Goal: Information Seeking & Learning: Check status

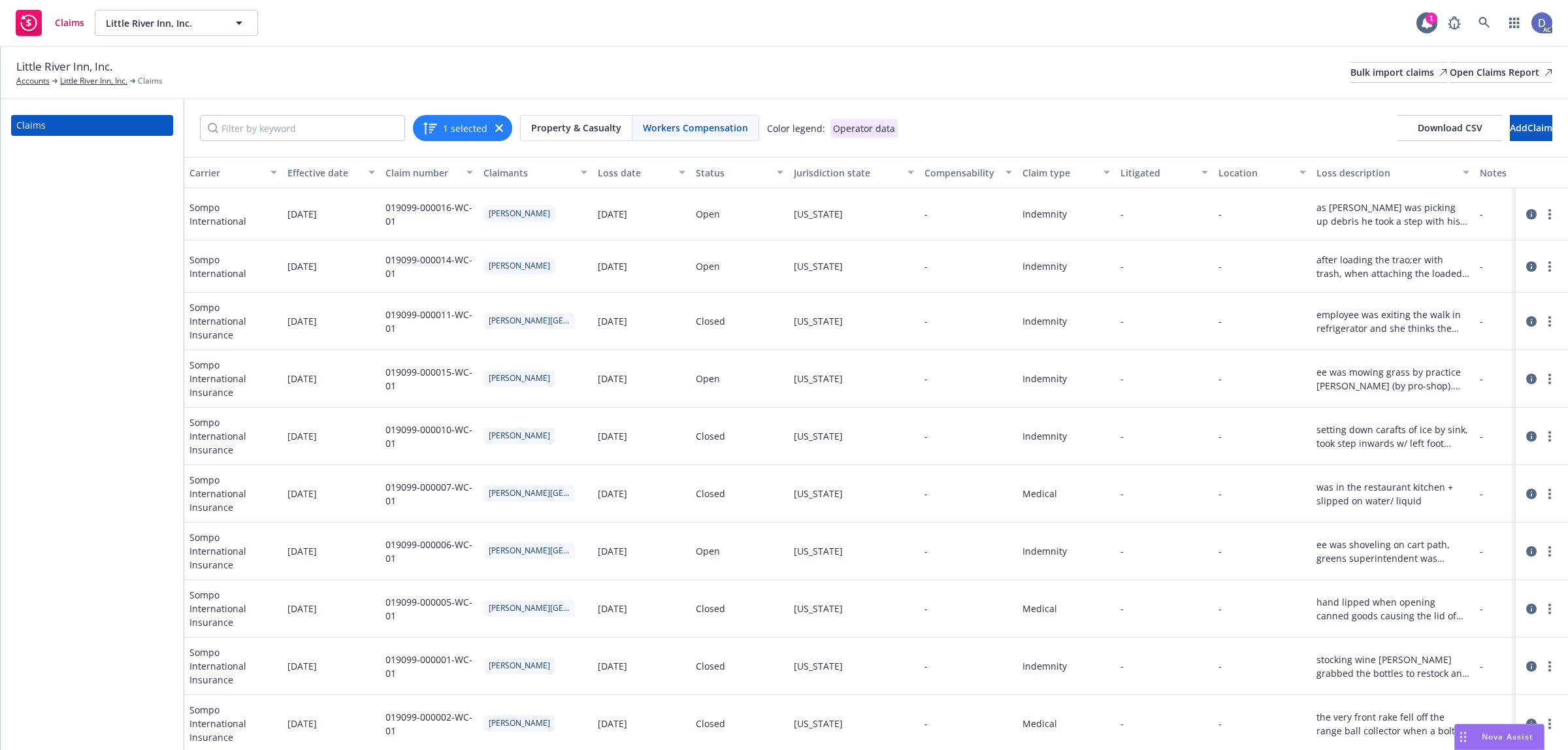
scroll to position [0, 629]
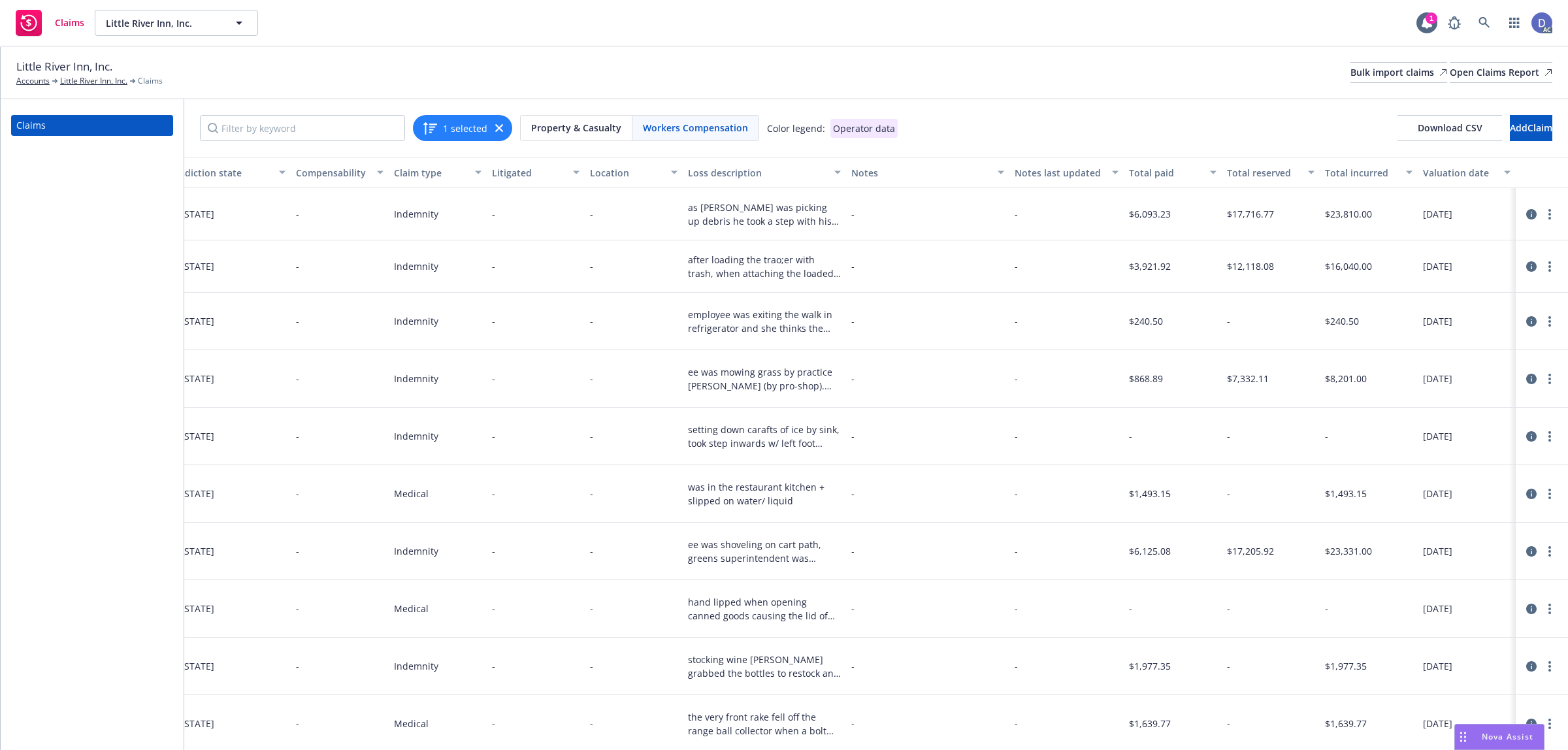
click at [497, 130] on icon "button" at bounding box center [499, 128] width 8 height 8
click at [344, 129] on input "Filter by keyword" at bounding box center [303, 128] width 205 height 26
paste input "019099-000001-WC-01"
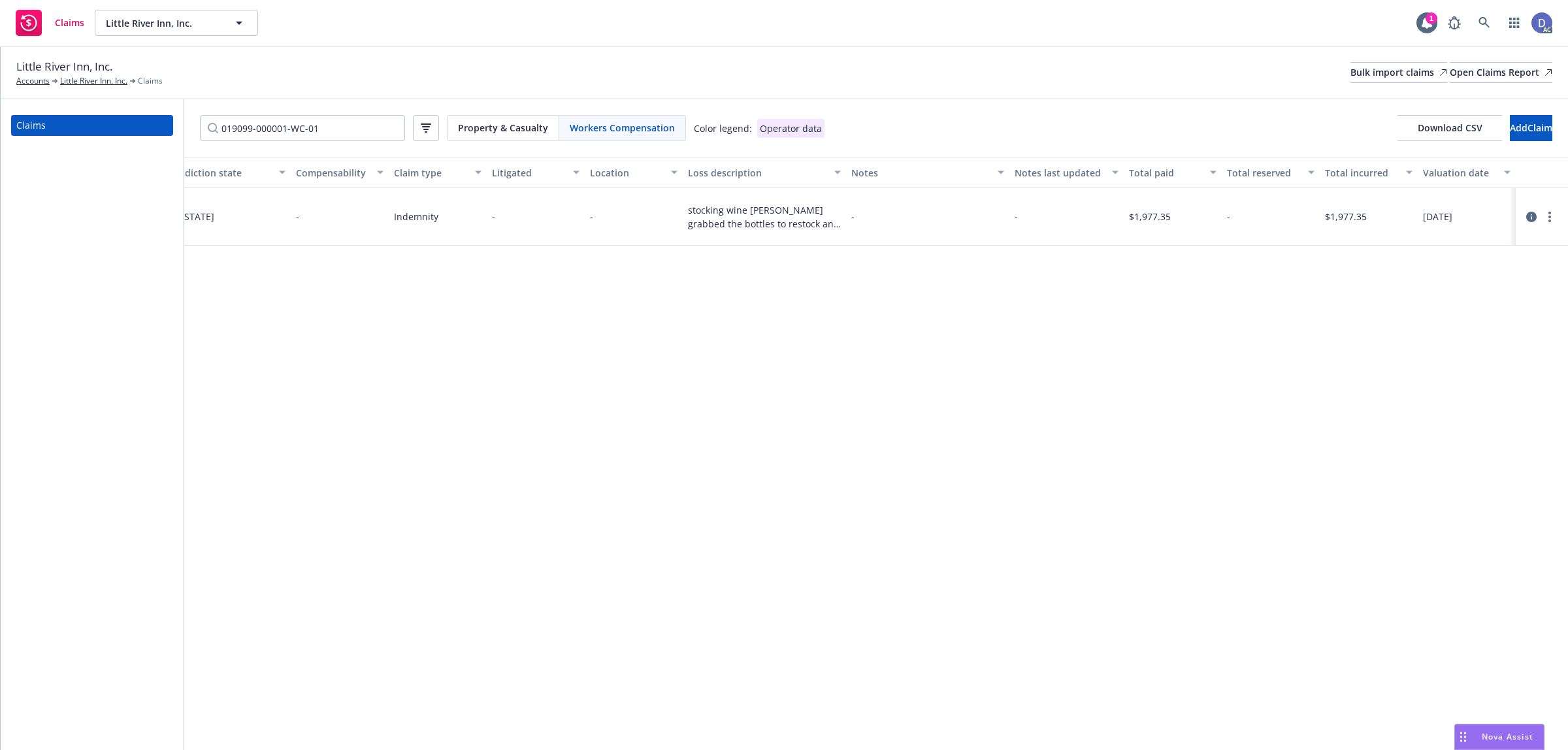
click at [1529, 217] on icon at bounding box center [1531, 217] width 10 height 10
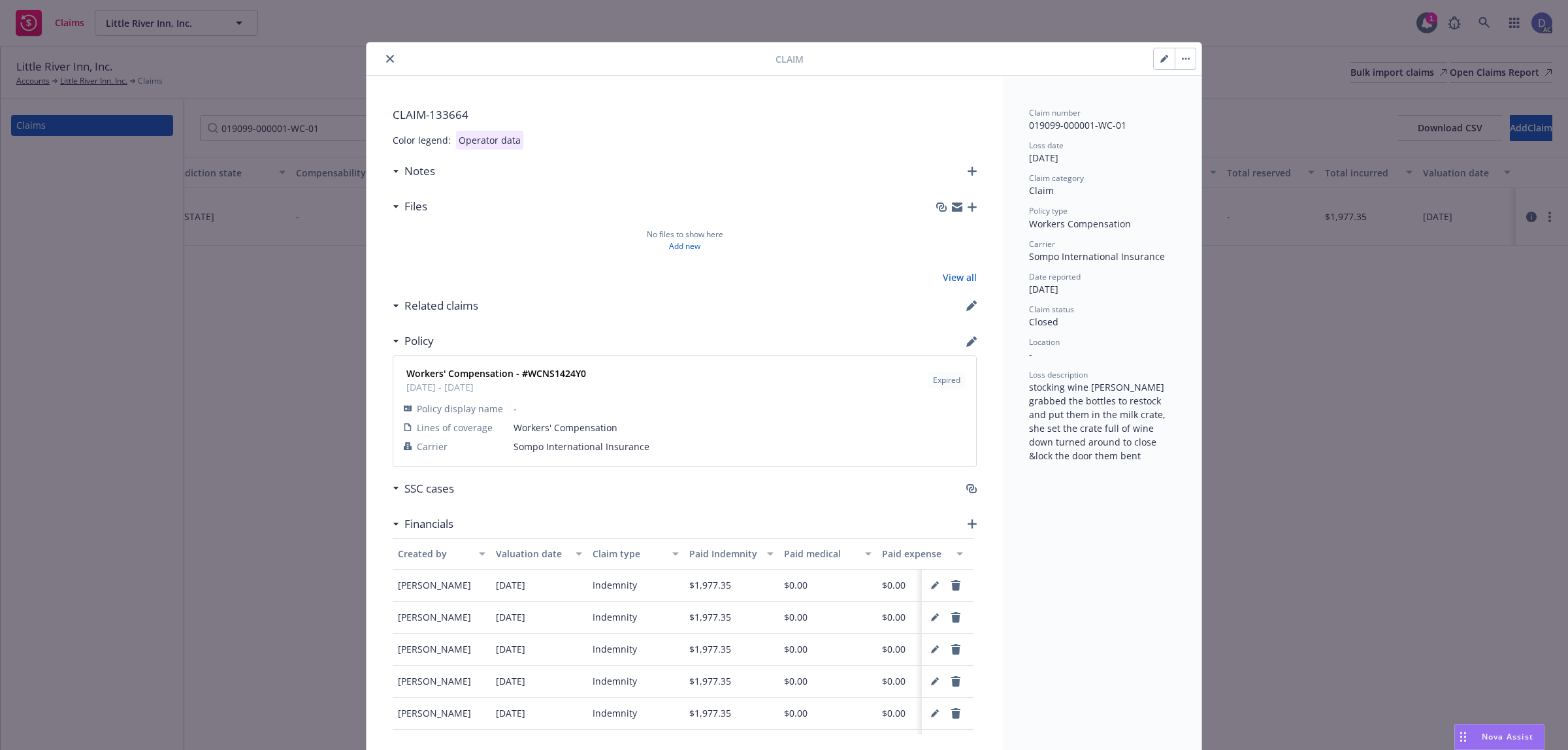
click at [553, 374] on strong "Workers' Compensation - #WCNS1424Y0" at bounding box center [496, 373] width 180 height 12
click at [271, 108] on div "Claim CLAIM- 133664 Color legend: Operator data Notes Files No files to show he…" at bounding box center [784, 375] width 1568 height 750
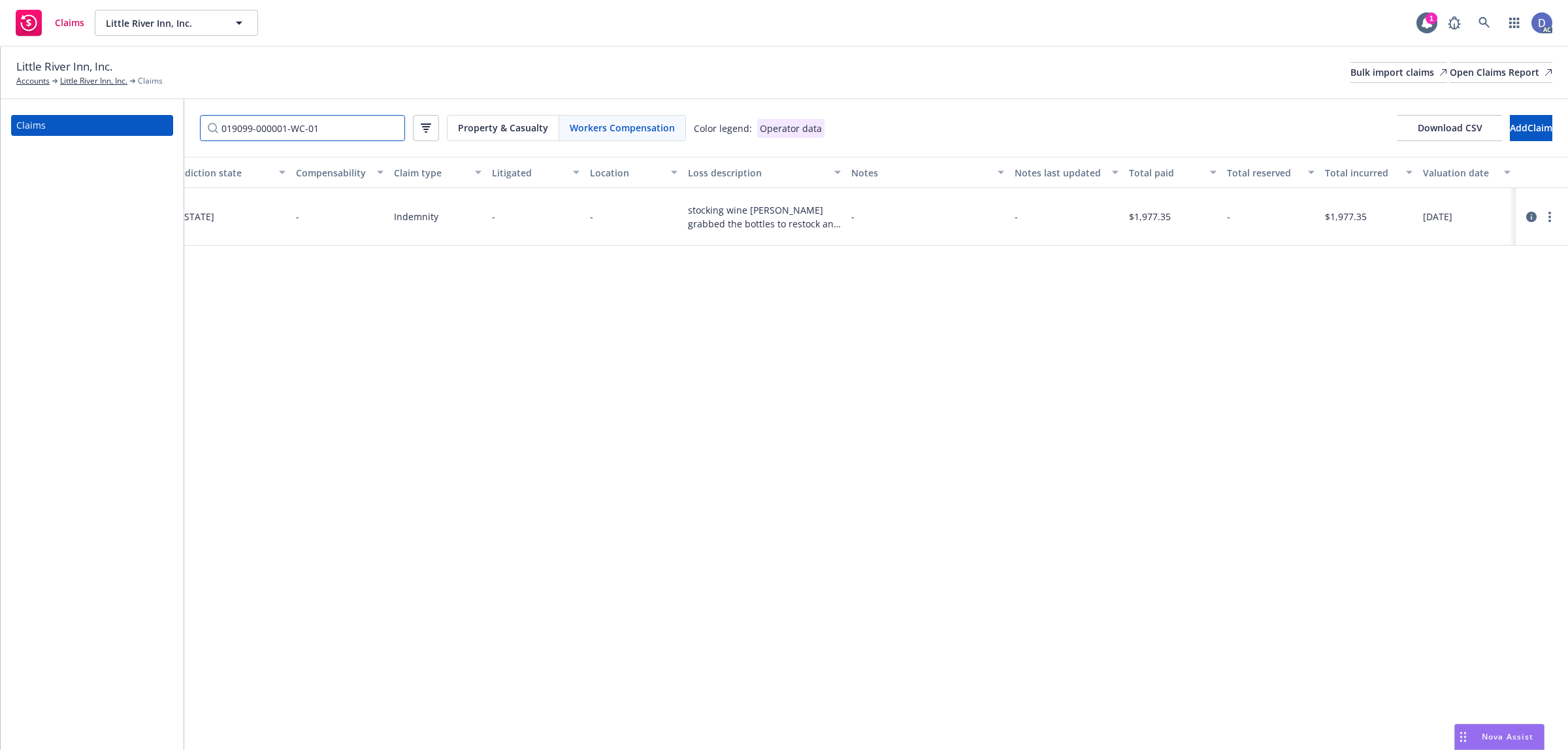
click at [361, 119] on input "019099-000001-WC-01" at bounding box center [303, 128] width 205 height 26
paste input "5"
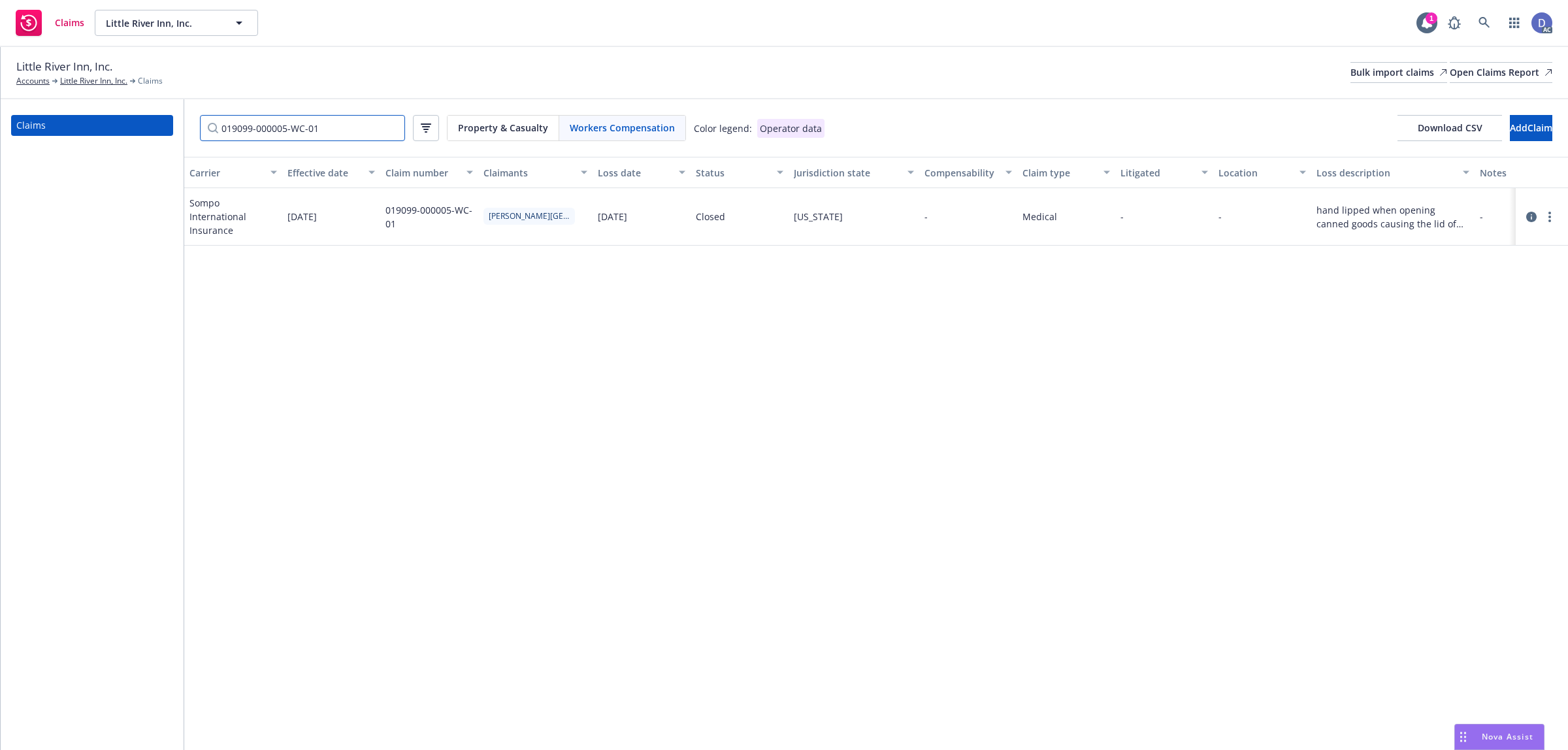
click at [341, 125] on input "019099-000005-WC-01" at bounding box center [303, 128] width 205 height 26
paste input "7"
click at [328, 125] on input "019099-000007-WC-01" at bounding box center [303, 128] width 205 height 26
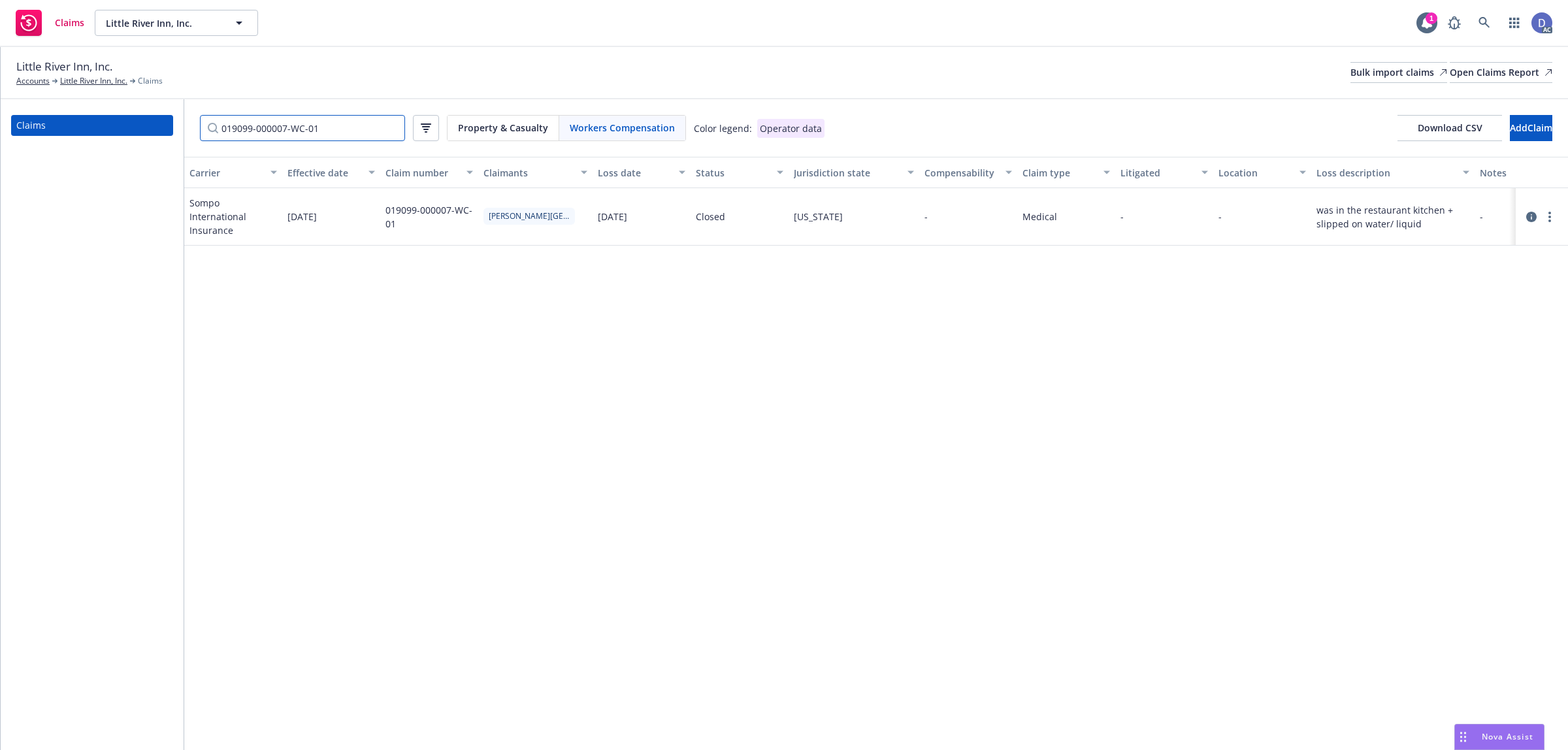
click at [328, 125] on input "019099-000007-WC-01" at bounding box center [303, 128] width 205 height 26
paste input "10"
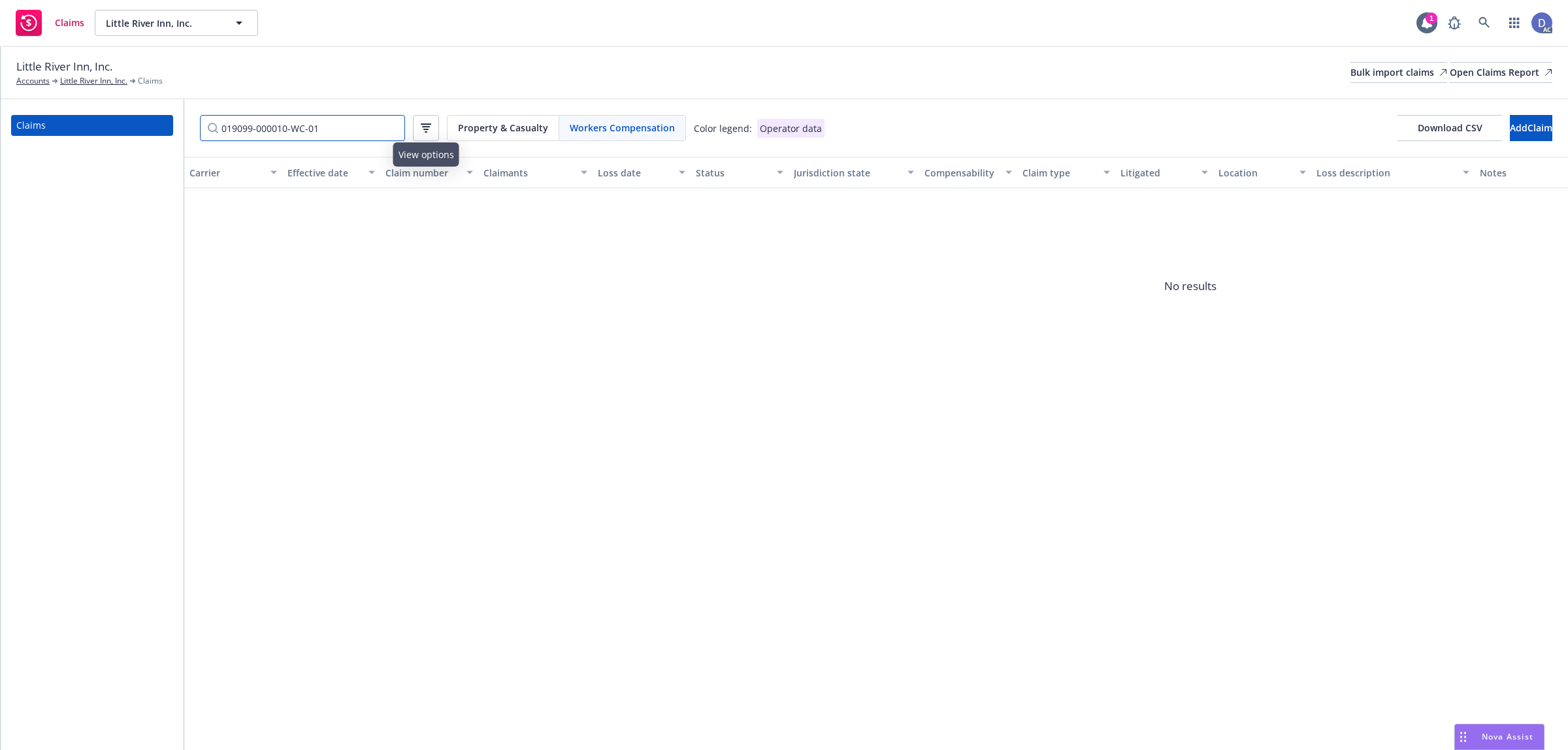
click at [393, 136] on input "019099-000010-WC-01" at bounding box center [303, 128] width 205 height 26
click at [490, 130] on span "Property & Casualty" at bounding box center [503, 128] width 90 height 14
drag, startPoint x: 490, startPoint y: 130, endPoint x: 419, endPoint y: 130, distance: 71.0
click at [490, 130] on span "Property & Casualty" at bounding box center [503, 128] width 90 height 14
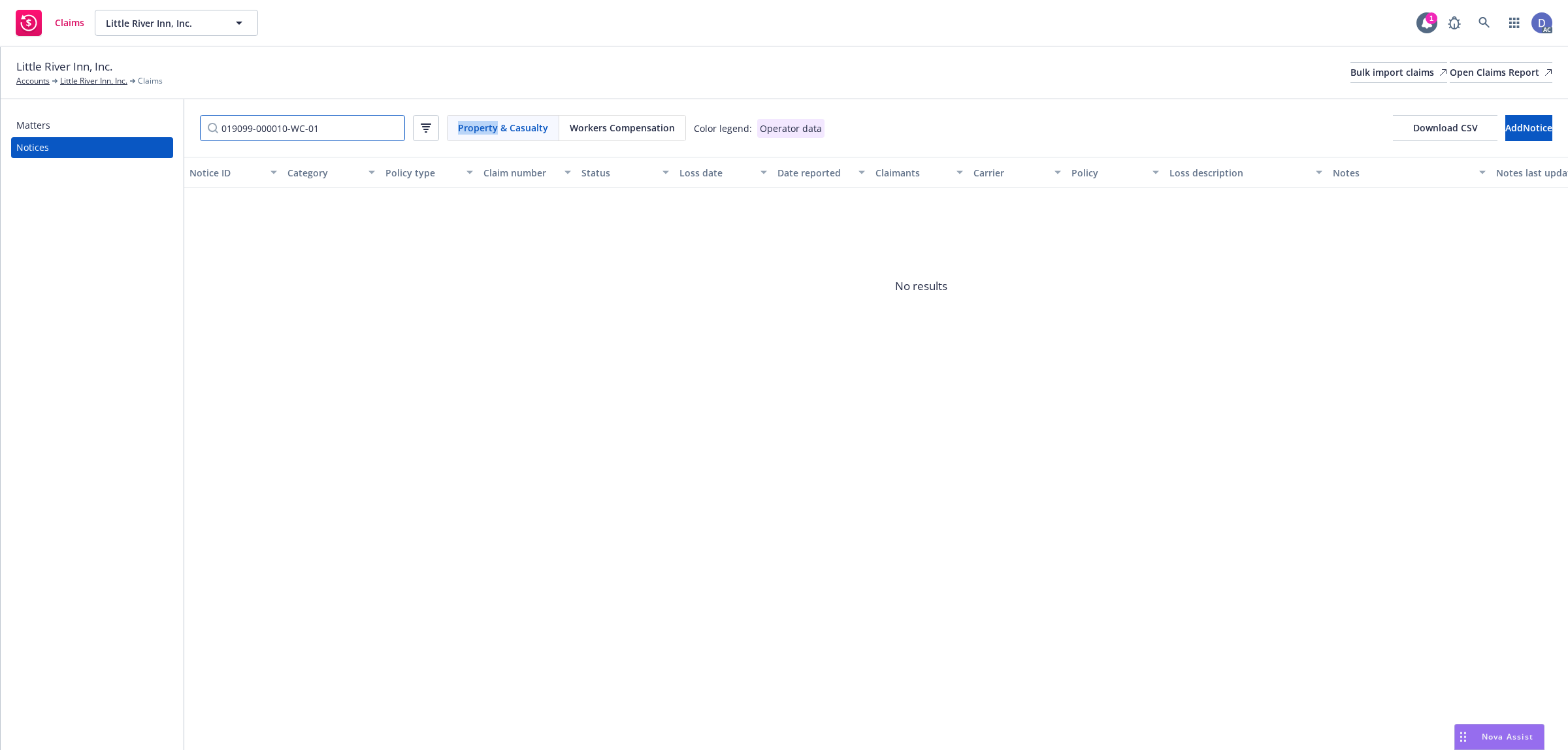
click at [370, 129] on input "019099-000010-WC-01" at bounding box center [303, 128] width 205 height 26
click at [370, 128] on input "019099-000010-WC-01" at bounding box center [303, 128] width 205 height 26
paste input "10828245-AP"
type input "019099-10828245-AP-01"
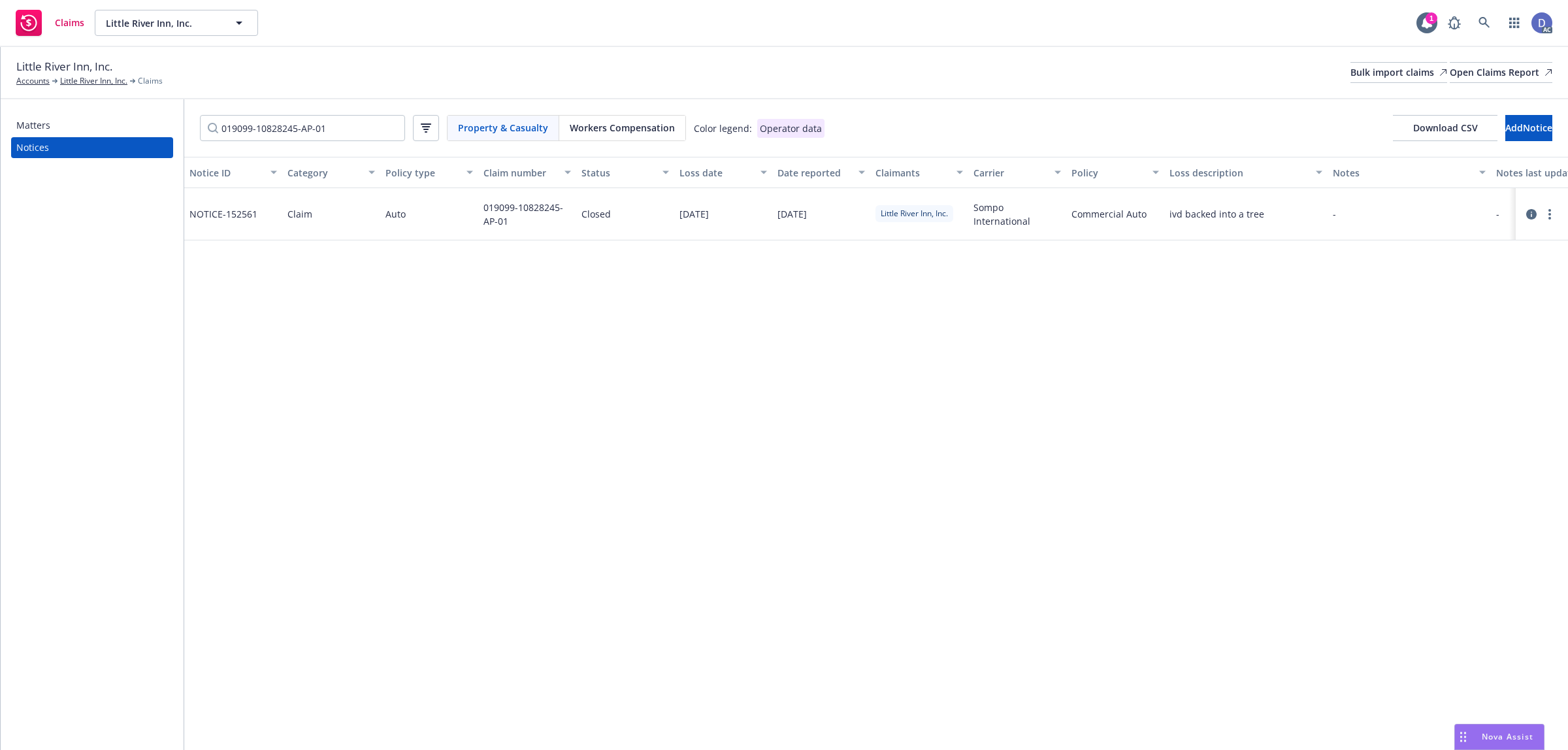
click at [1531, 211] on icon at bounding box center [1531, 215] width 10 height 10
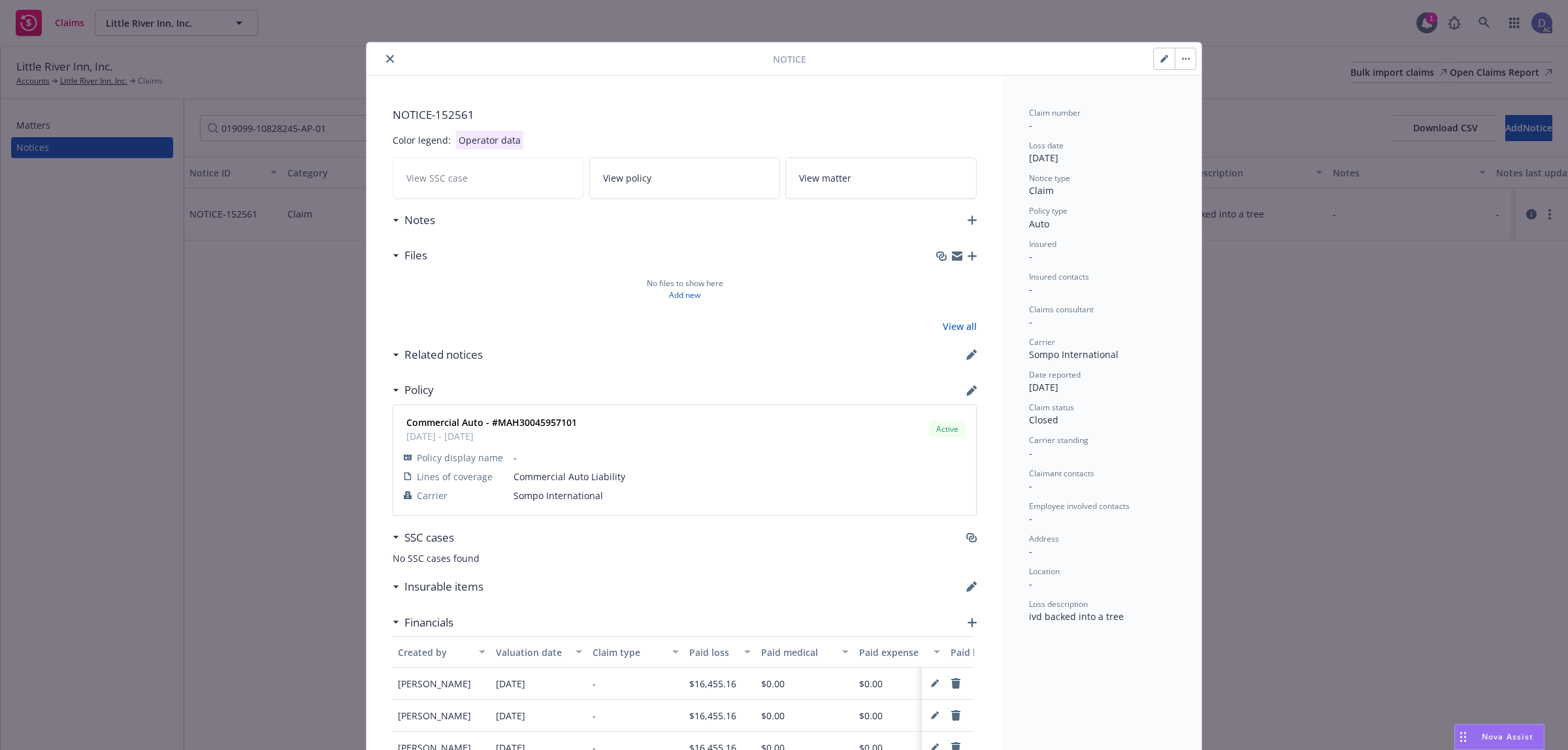
click at [531, 420] on strong "Commercial Auto - #MAH30045957101" at bounding box center [491, 422] width 171 height 12
click at [536, 421] on strong "Commercial Auto - #MAH30045957101" at bounding box center [491, 422] width 171 height 12
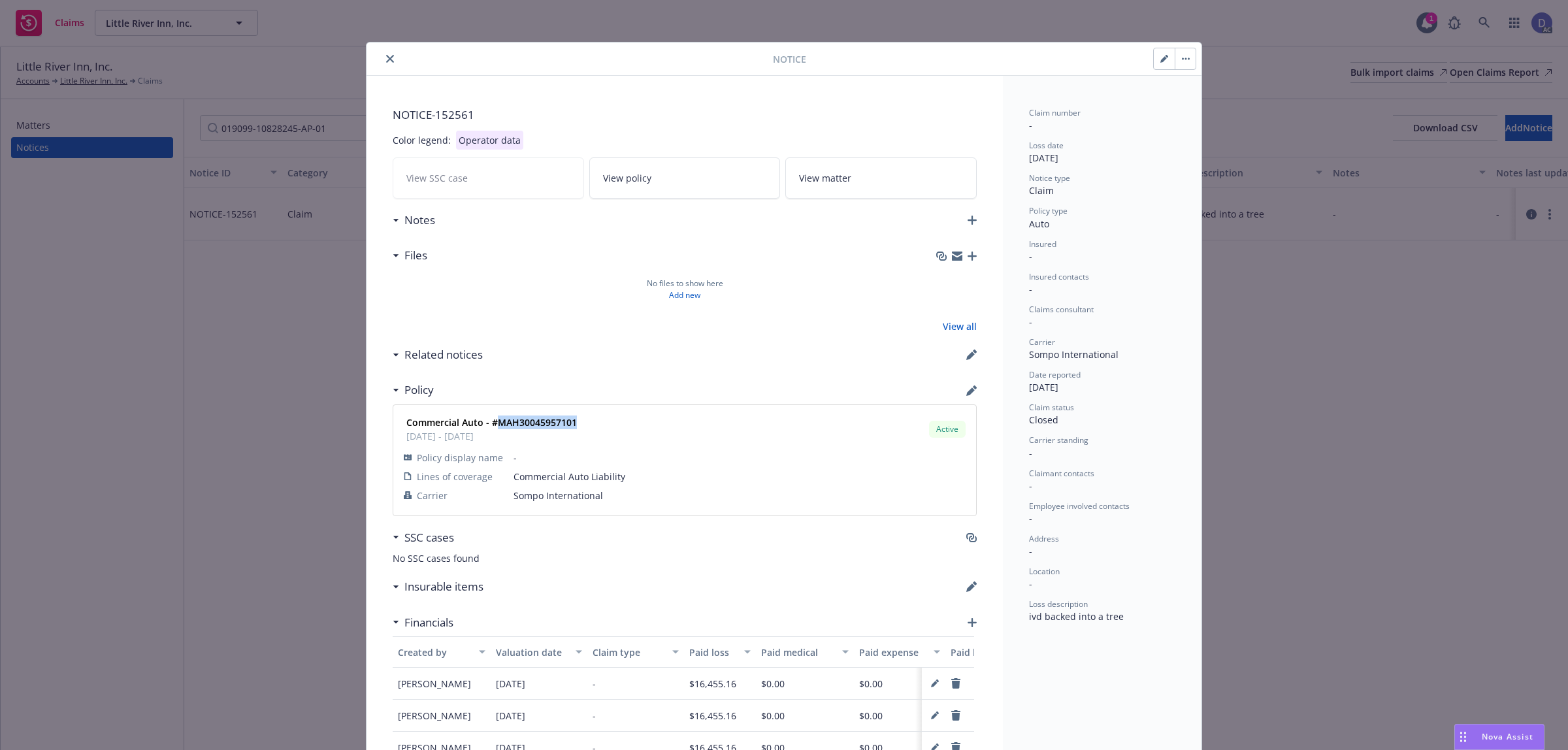
click at [536, 421] on strong "Commercial Auto - #MAH30045957101" at bounding box center [491, 422] width 171 height 12
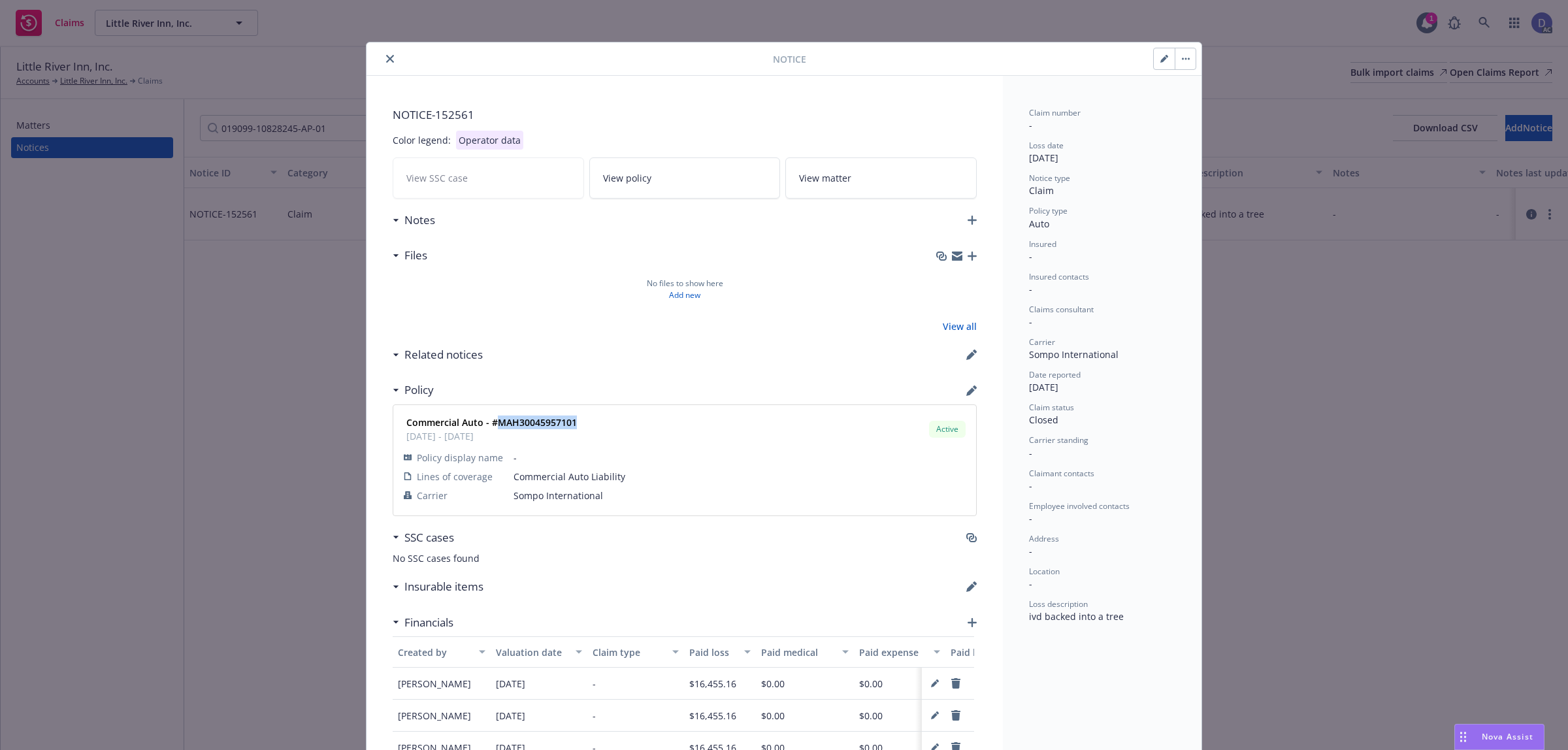
click at [536, 421] on strong "Commercial Auto - #MAH30045957101" at bounding box center [491, 422] width 171 height 12
click at [336, 132] on div "Notice NOTICE- 152561 Color legend: Operator data View SSC case View policy Vie…" at bounding box center [784, 375] width 1568 height 750
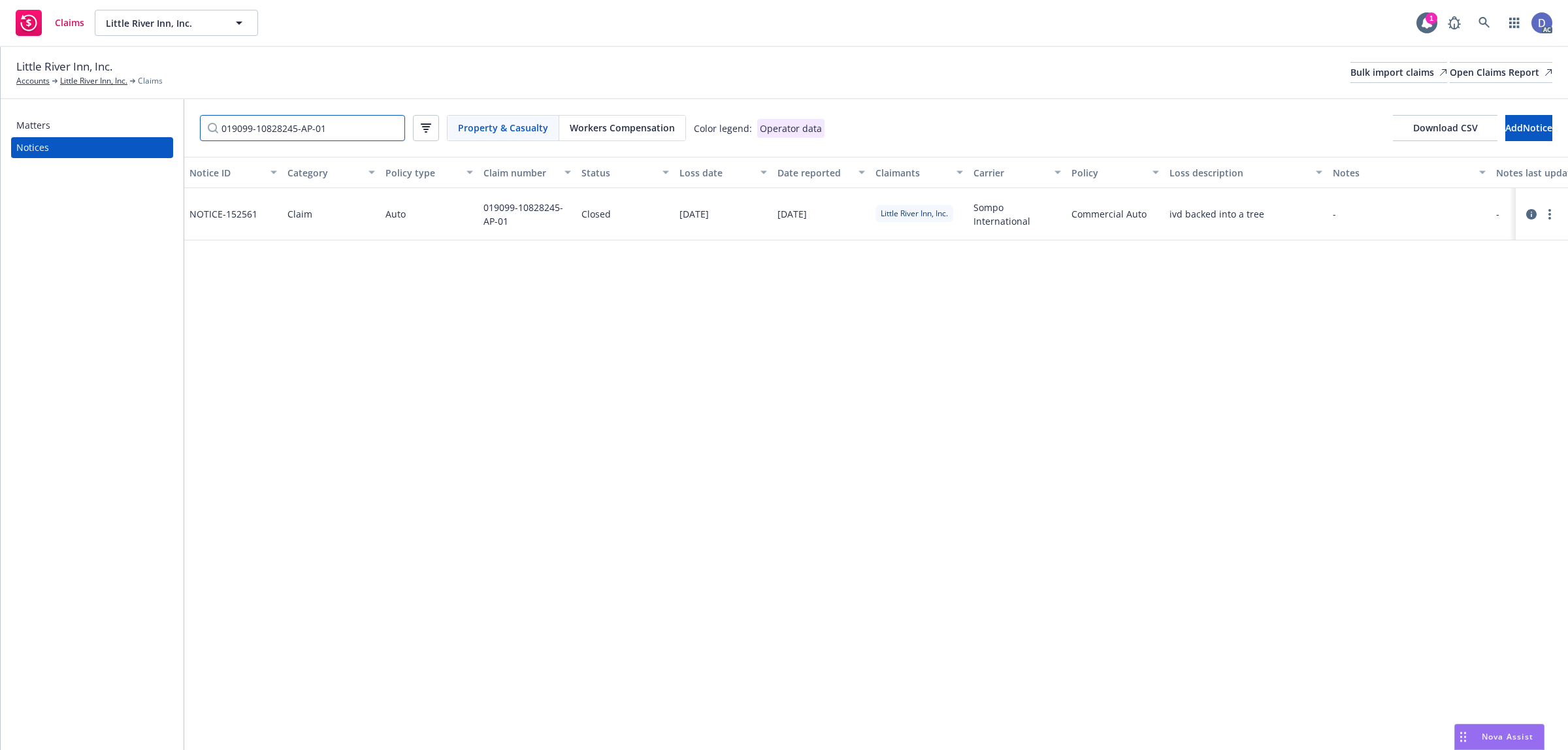
click at [395, 128] on input "019099-10828245-AP-01" at bounding box center [303, 128] width 205 height 26
click at [394, 129] on input "019099-10828245-AP-01" at bounding box center [303, 128] width 205 height 26
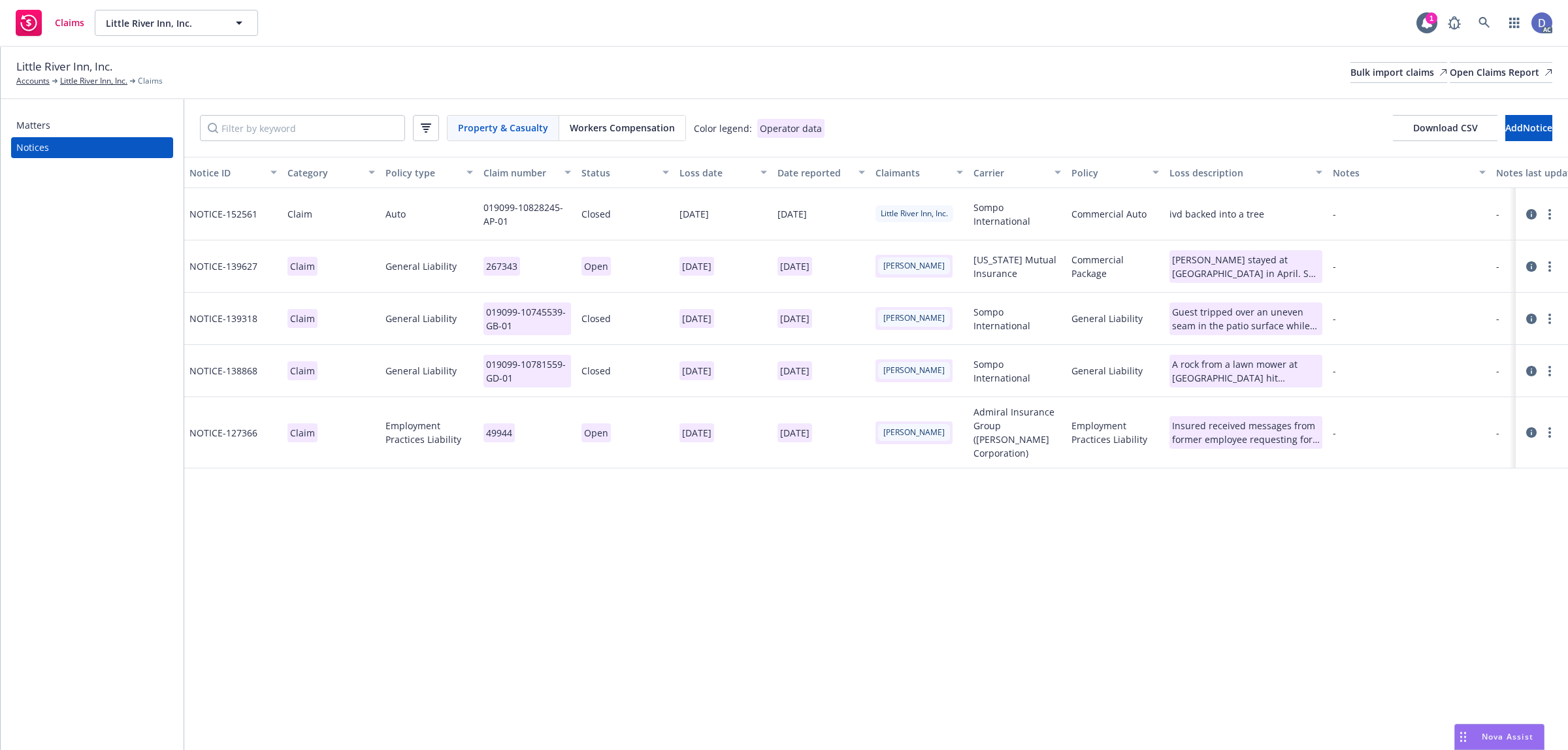
click at [585, 122] on span "Workers Compensation" at bounding box center [622, 128] width 105 height 14
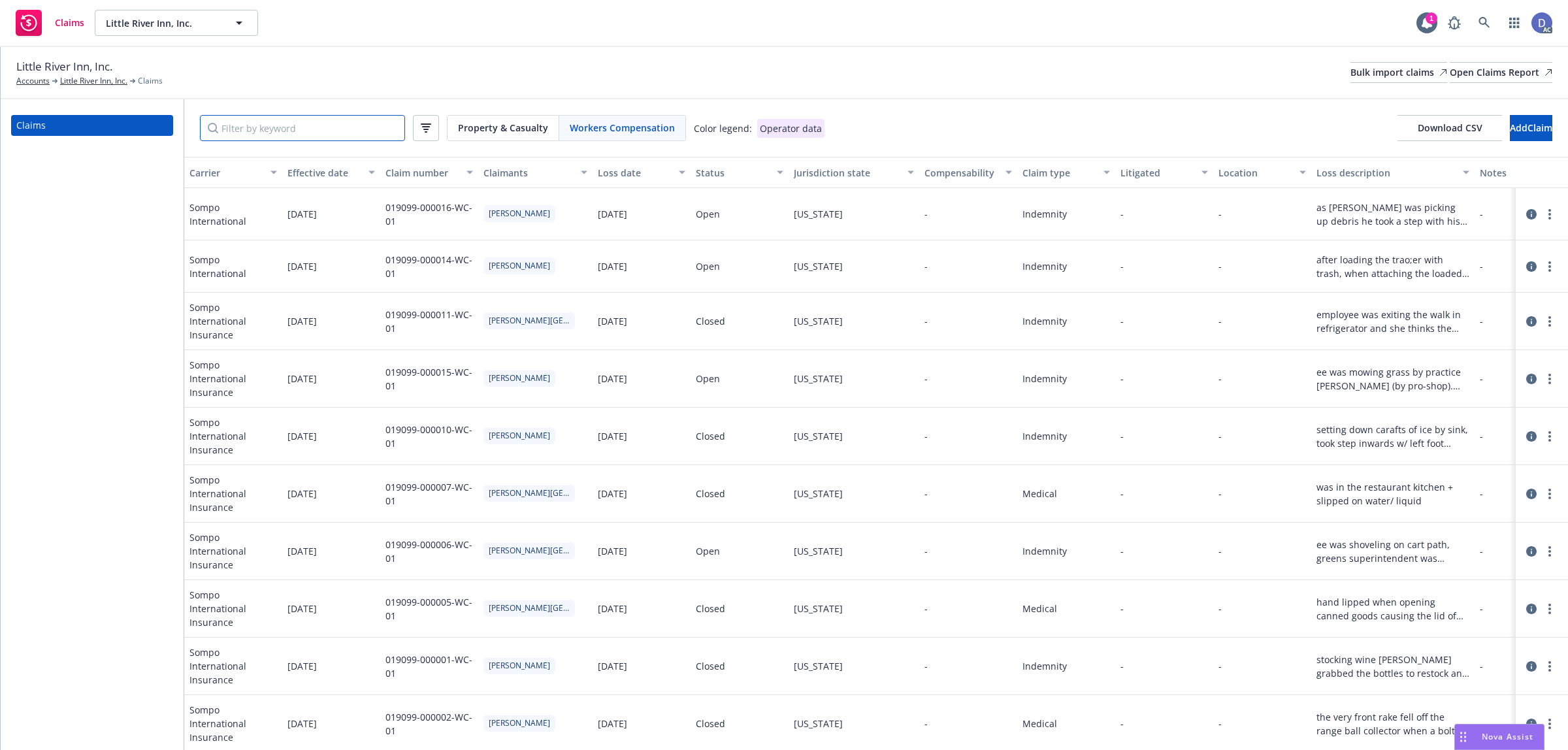
click at [351, 129] on input "Filter by keyword" at bounding box center [303, 128] width 205 height 26
paste input "019099-000014-WC-01"
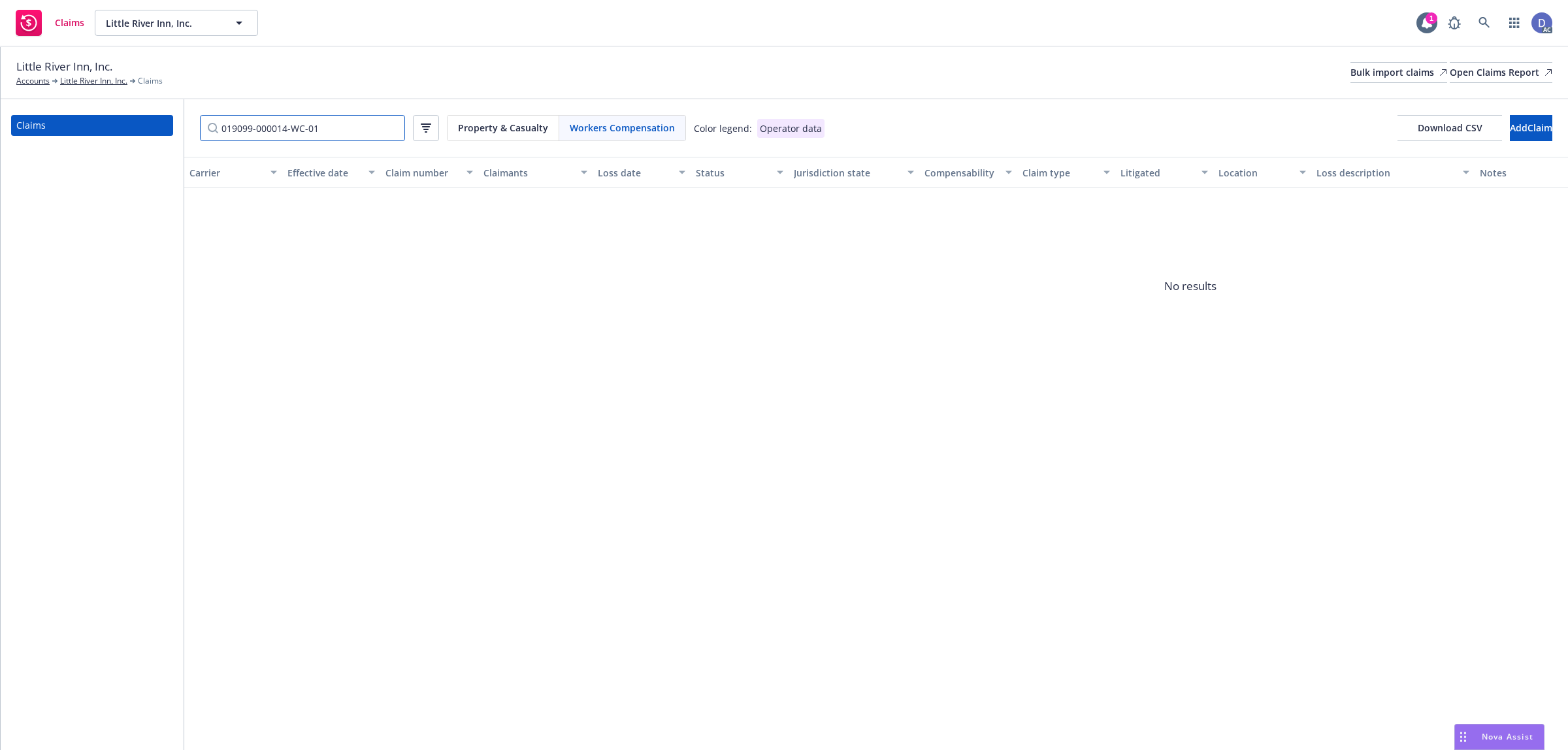
type input "019099-000014-WC-01"
click at [391, 132] on input "019099-000014-WC-01" at bounding box center [303, 128] width 205 height 26
click at [468, 126] on span "Property & Casualty" at bounding box center [503, 128] width 90 height 14
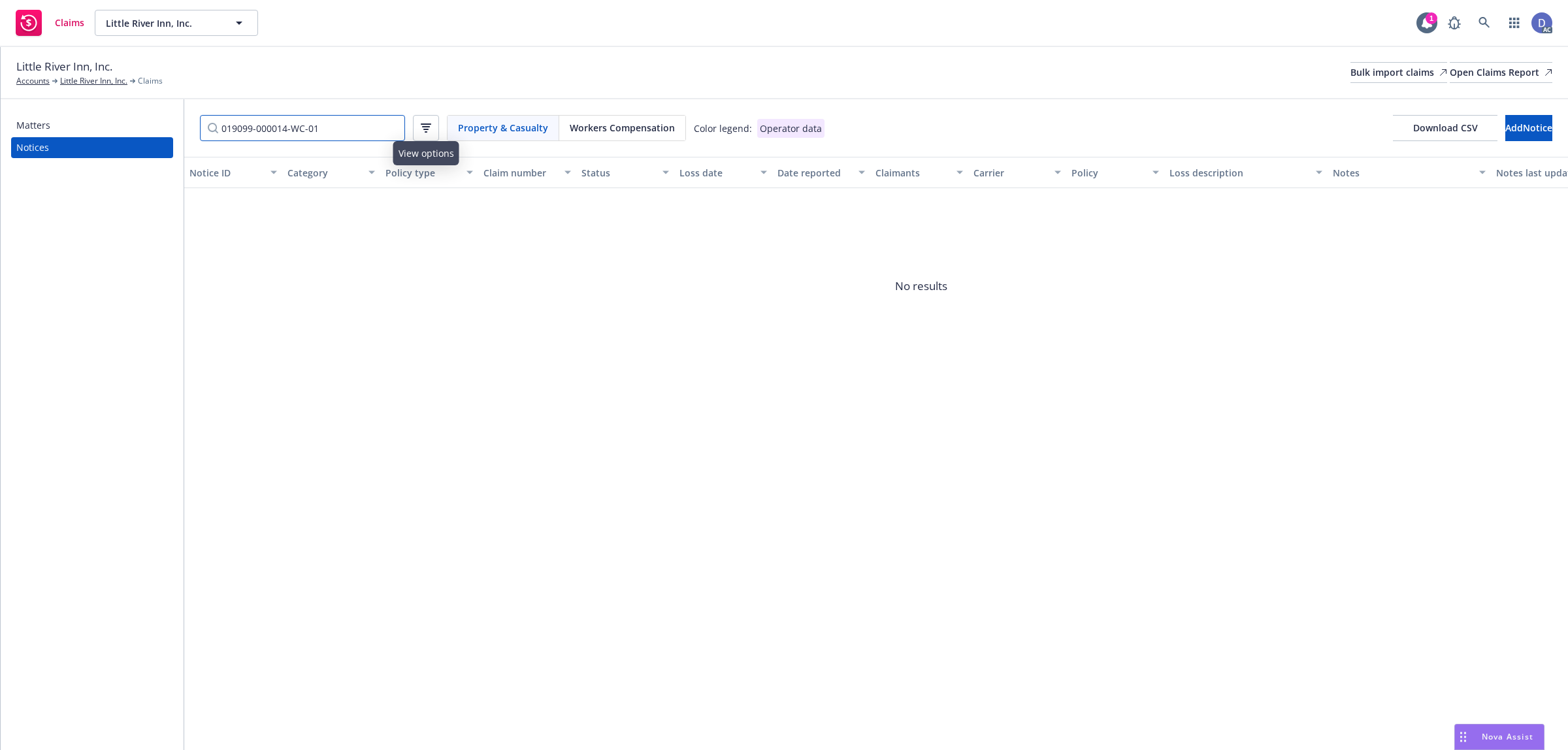
click at [383, 133] on input "019099-000014-WC-01" at bounding box center [303, 128] width 205 height 26
paste input "Filter by keyword"
click at [390, 126] on input "019099-000014-WC-01" at bounding box center [303, 128] width 205 height 26
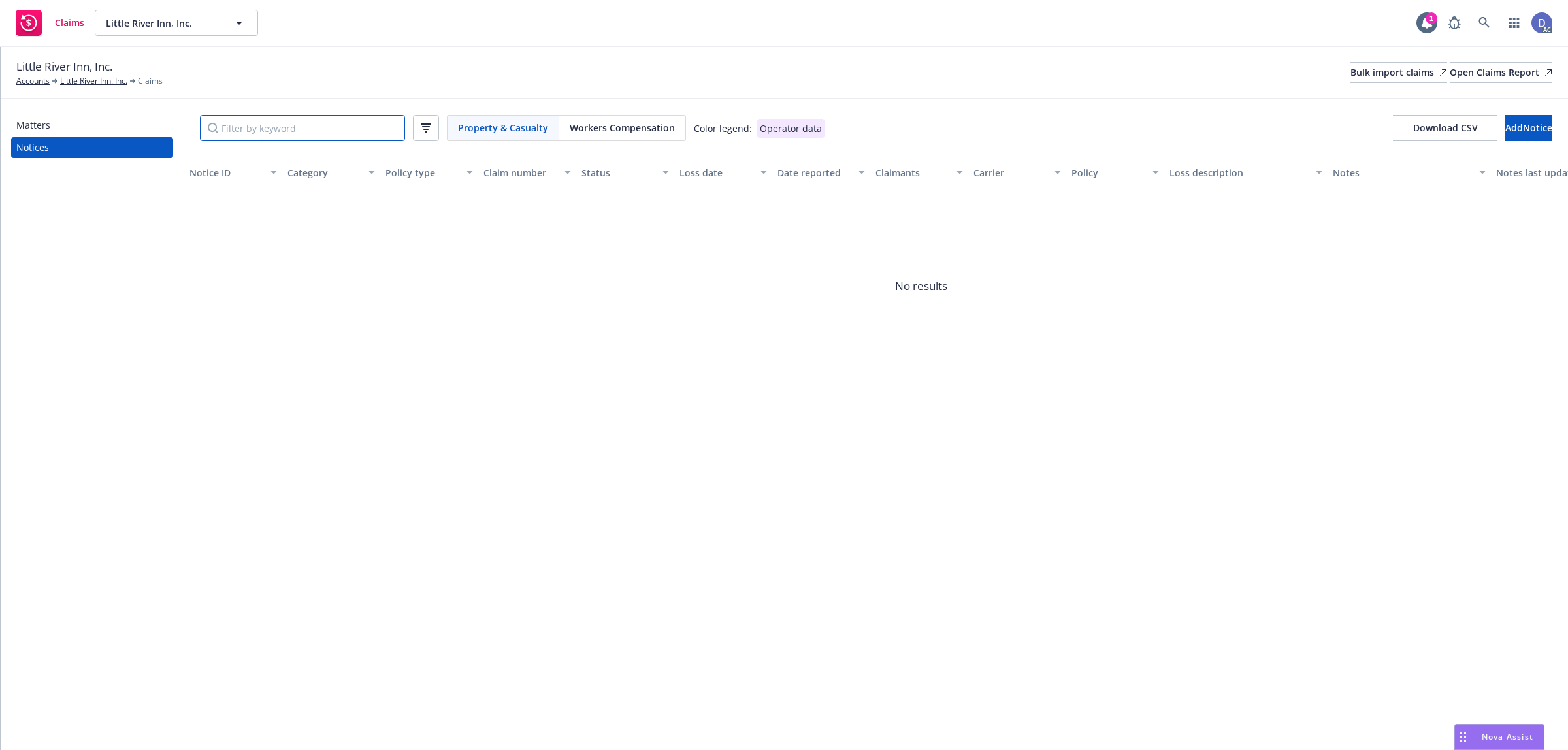
click at [390, 126] on input "Filter by keyword" at bounding box center [303, 128] width 205 height 26
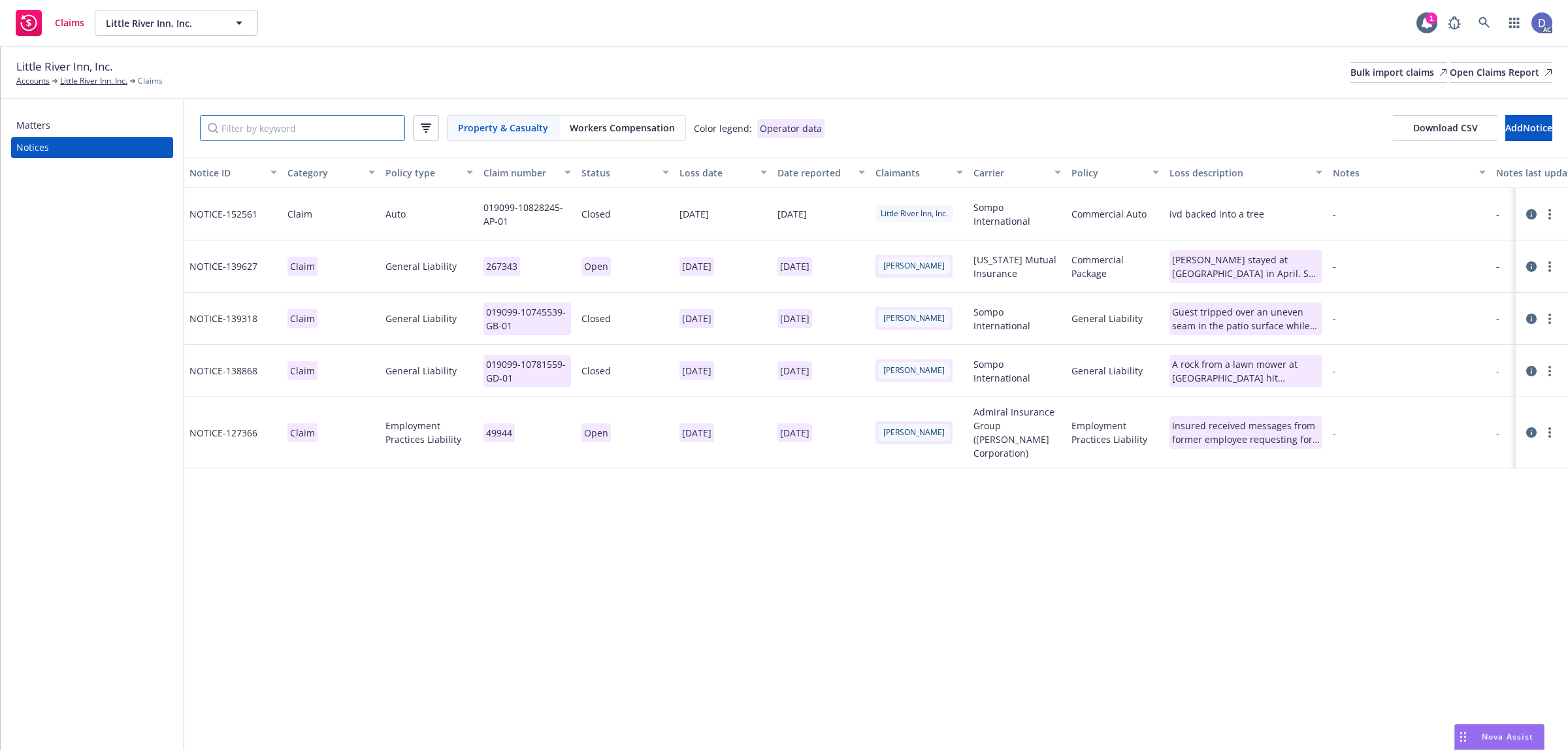
click at [294, 135] on input "Filter by keyword" at bounding box center [303, 128] width 205 height 26
paste input "019099-10745539-GB-01"
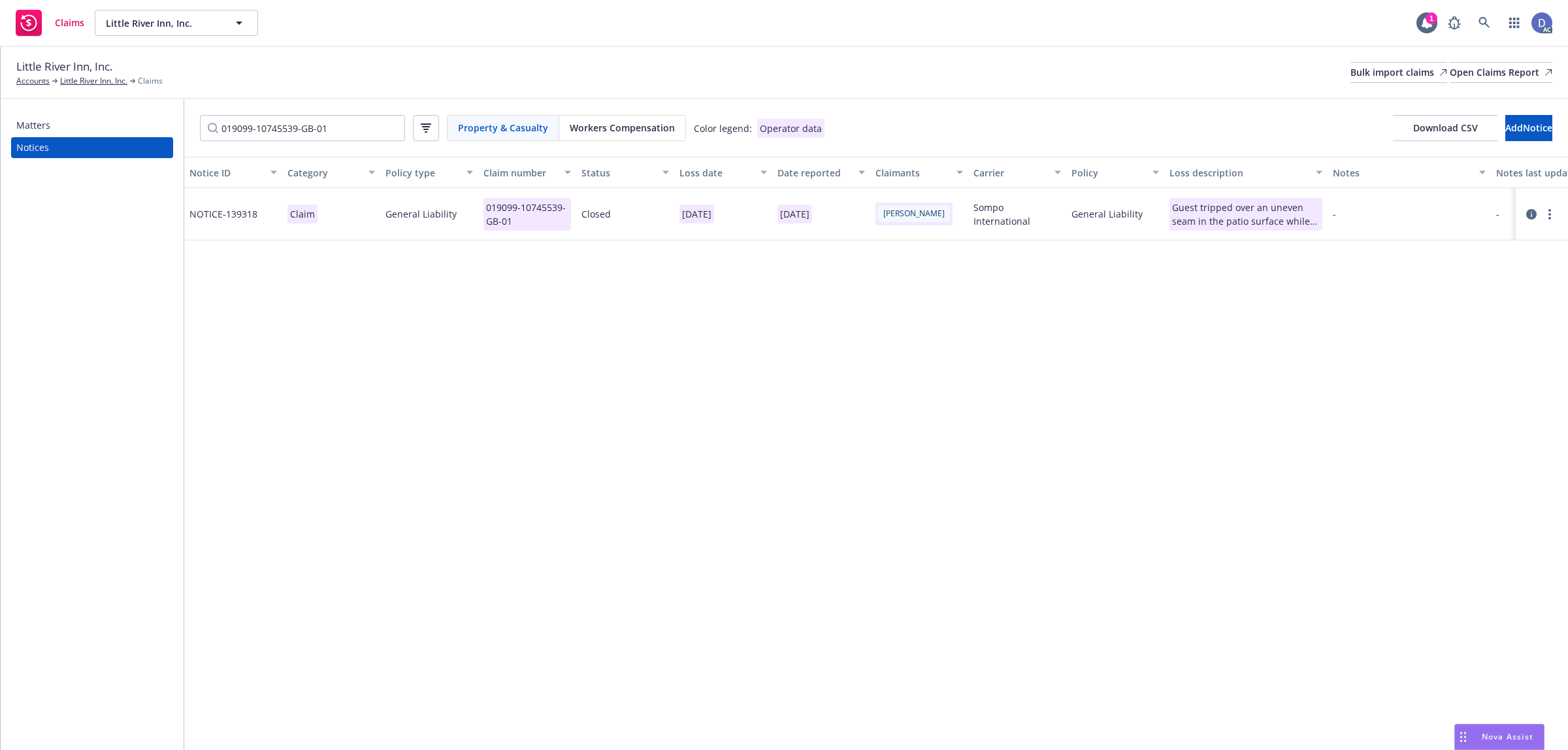
click at [1535, 213] on icon at bounding box center [1531, 215] width 10 height 10
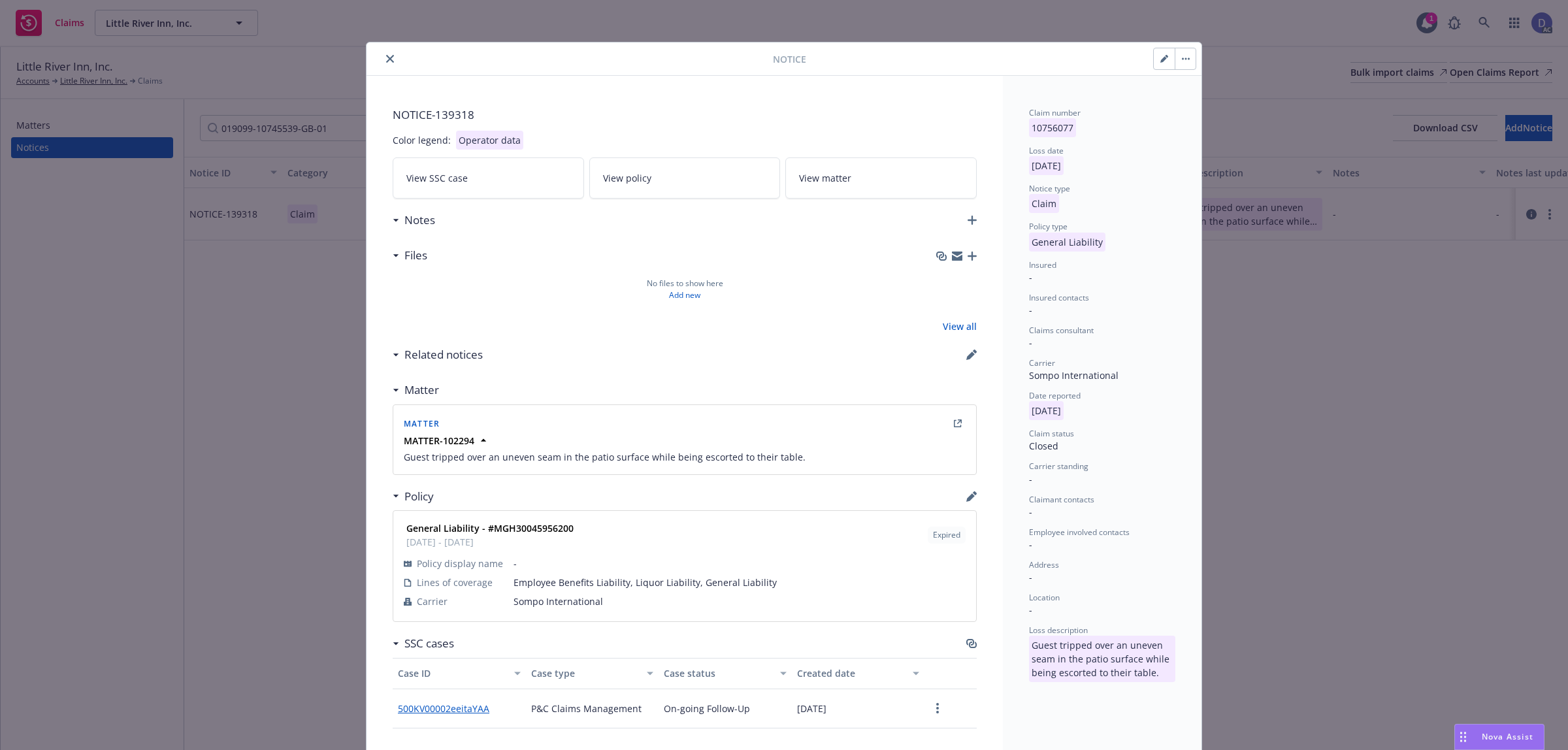
click at [547, 525] on strong "General Liability - #MGH30045956200" at bounding box center [490, 528] width 167 height 12
copy strong "MGH30045956200"
click at [386, 58] on icon "close" at bounding box center [390, 59] width 8 height 8
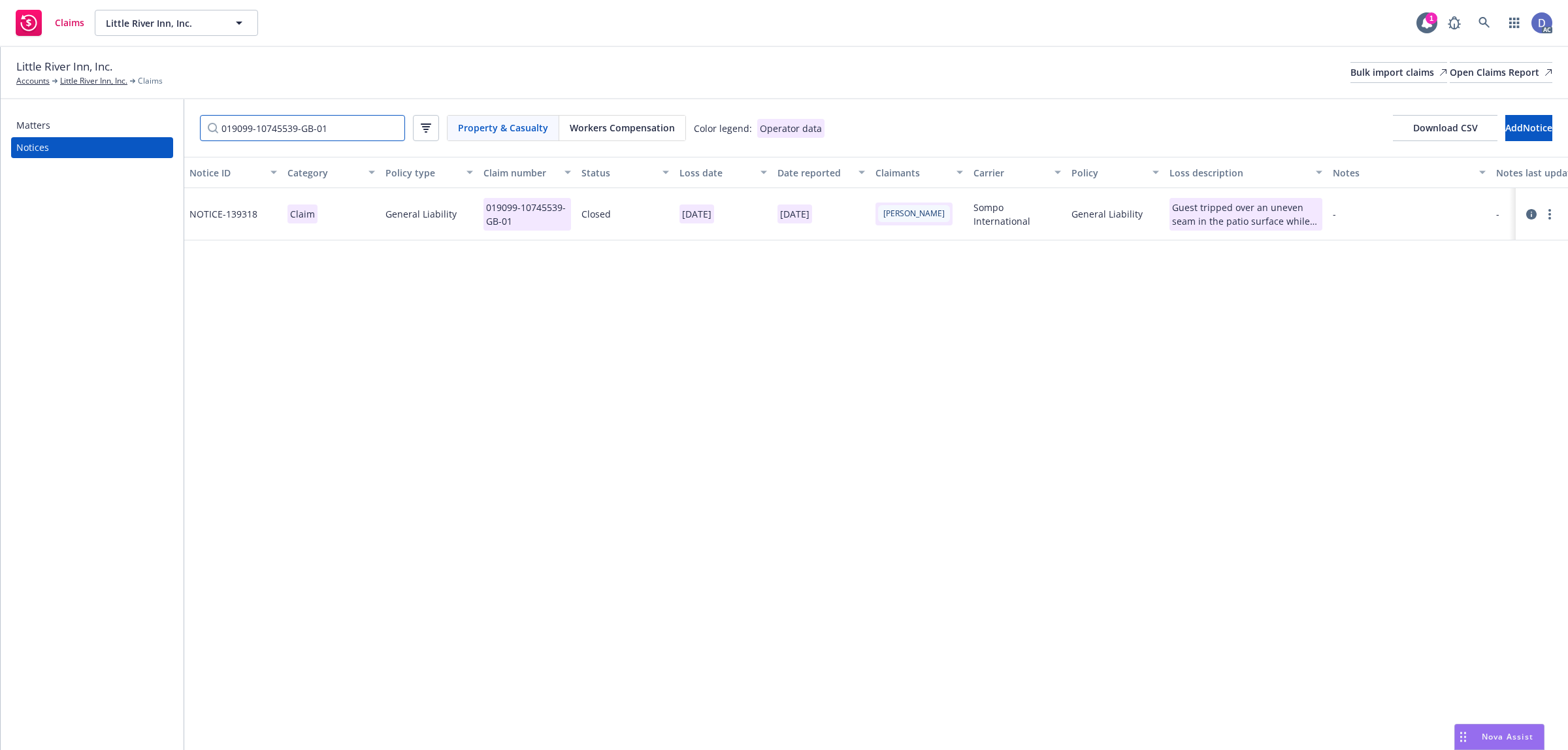
click at [337, 124] on input "019099-10745539-GB-01" at bounding box center [303, 128] width 205 height 26
paste input "81559-GD"
click at [1529, 214] on icon at bounding box center [1531, 215] width 10 height 10
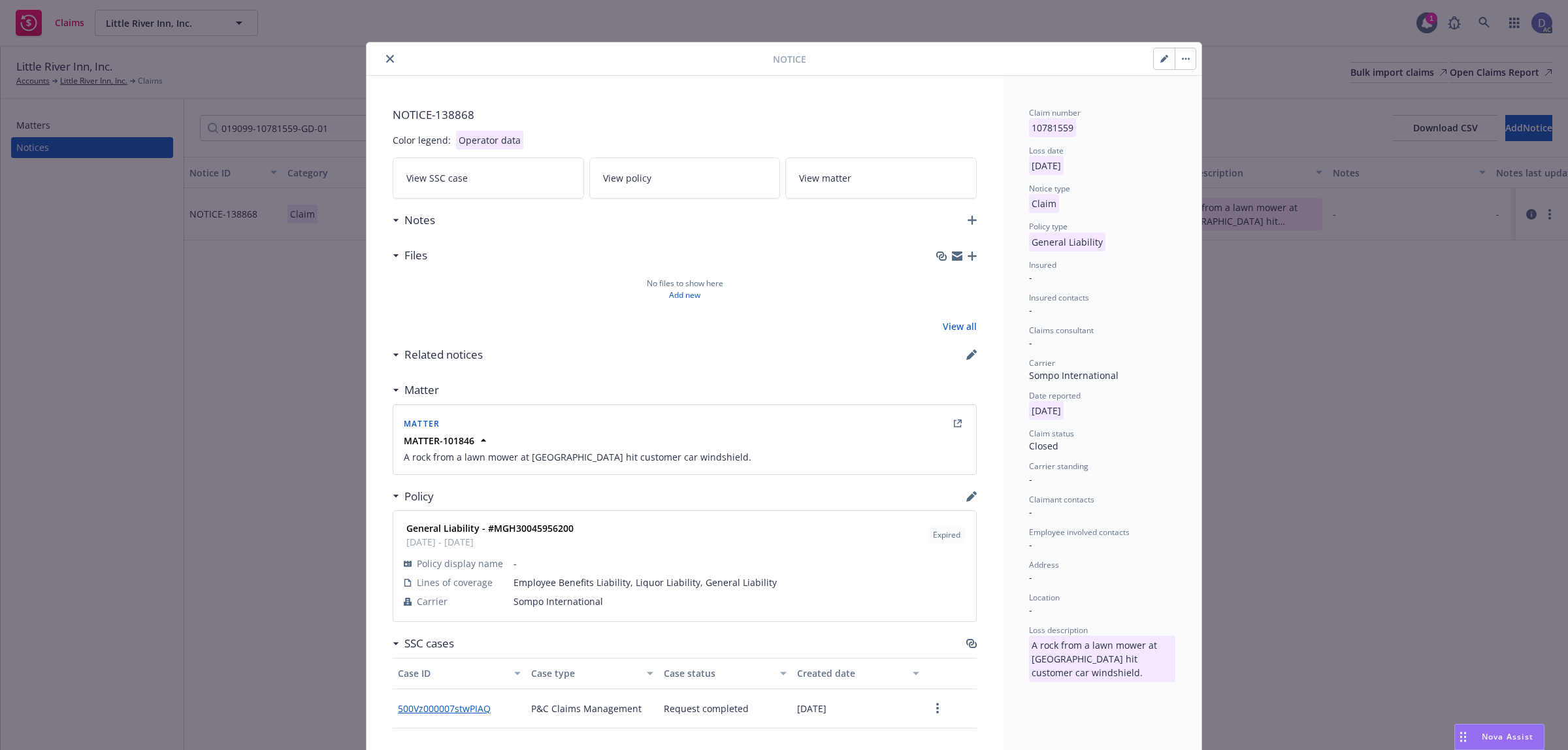
click at [389, 61] on button "close" at bounding box center [390, 59] width 16 height 16
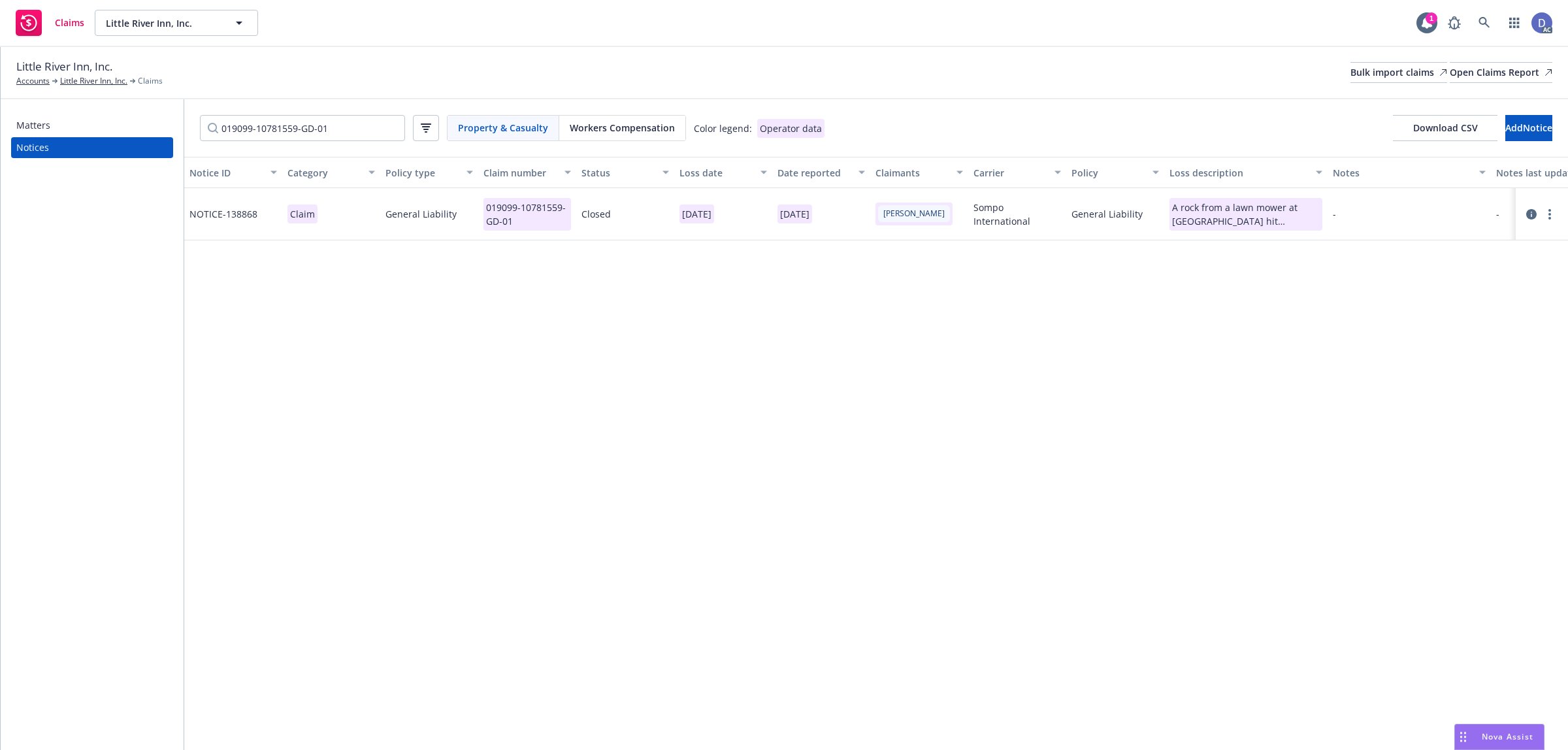
click at [658, 132] on span "Workers Compensation" at bounding box center [622, 128] width 105 height 14
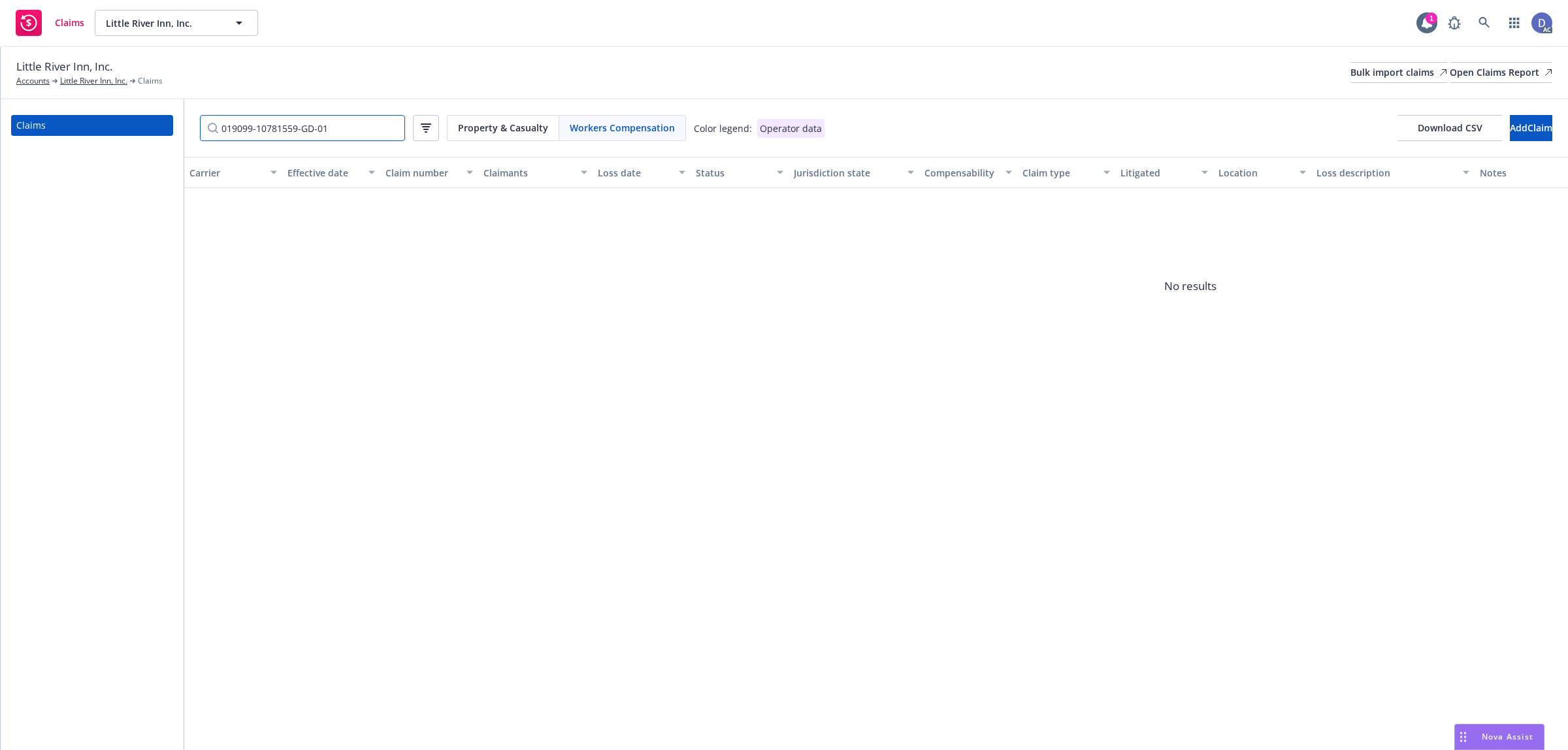
click at [341, 122] on input "019099-10781559-GD-01" at bounding box center [303, 128] width 205 height 26
paste input "000010-WC"
type input "9099000010WC01"
